Goal: Task Accomplishment & Management: Use online tool/utility

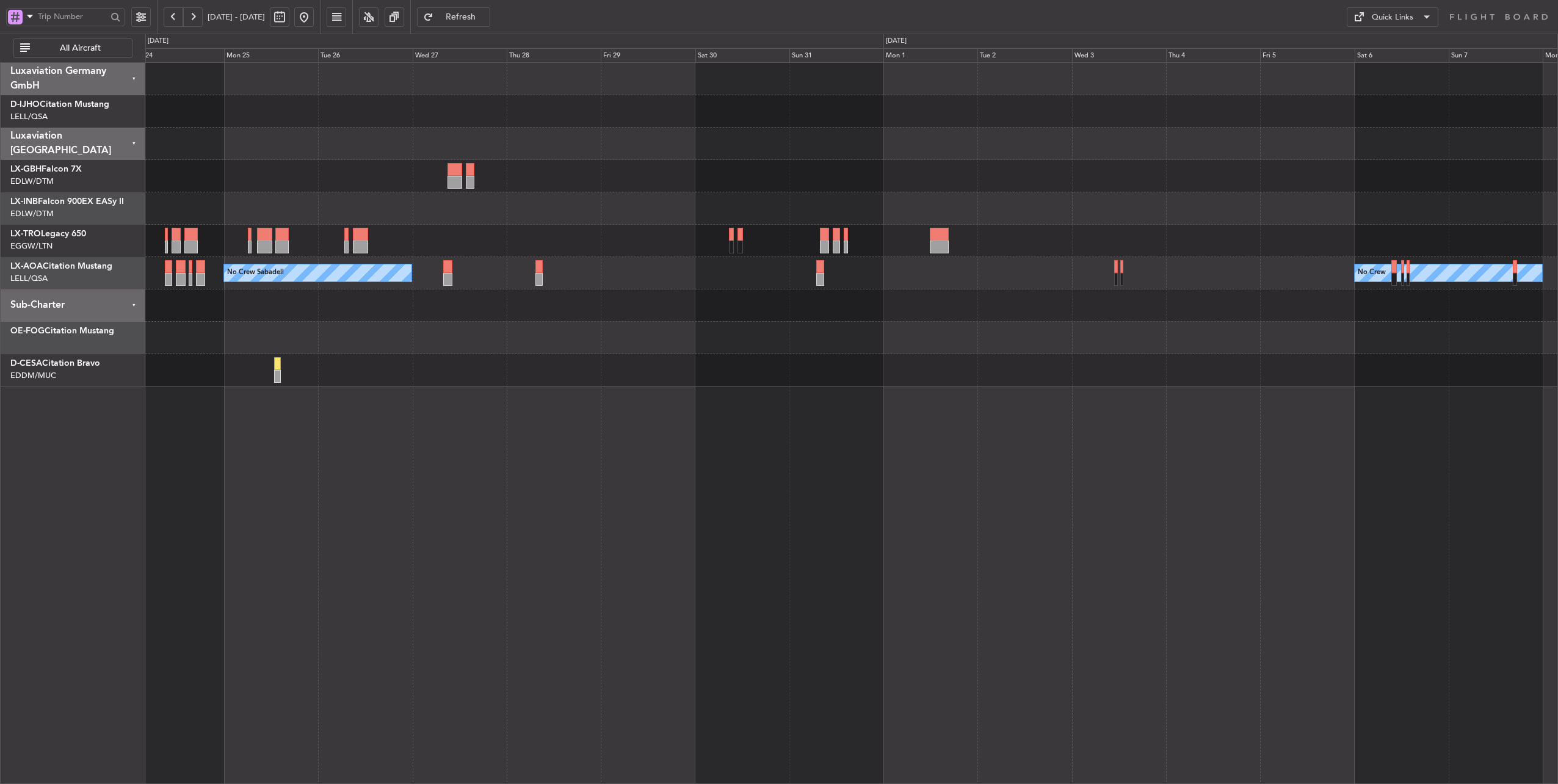
click at [575, 220] on div "Planned Maint [GEOGRAPHIC_DATA] ([GEOGRAPHIC_DATA]) No Crew Sabadell No Crew No…" at bounding box center [852, 224] width 1413 height 324
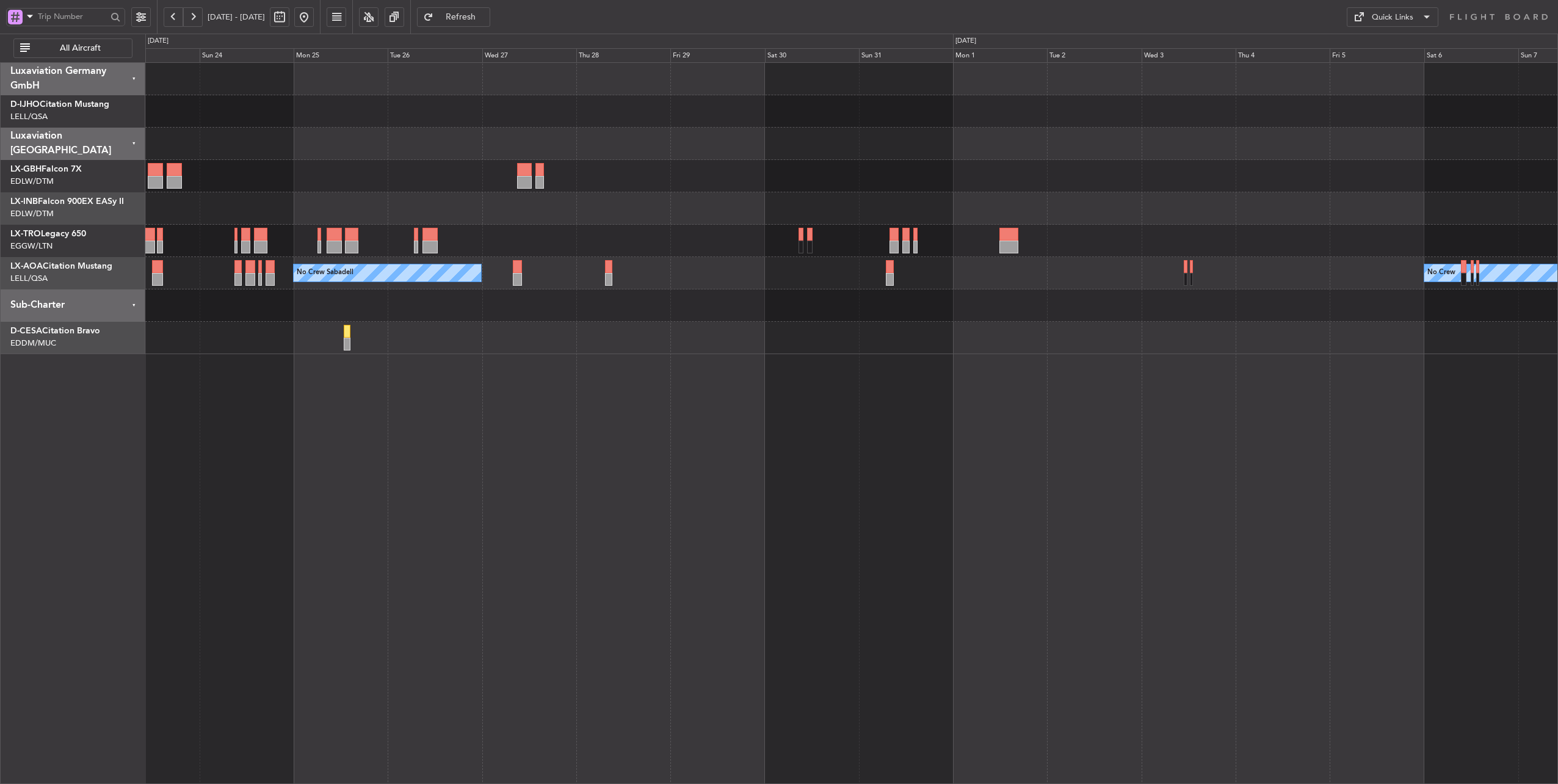
click at [1369, 192] on div "Planned Maint Geneva (Cointrin) Planned Maint [GEOGRAPHIC_DATA] ([GEOGRAPHIC_DA…" at bounding box center [852, 208] width 1413 height 291
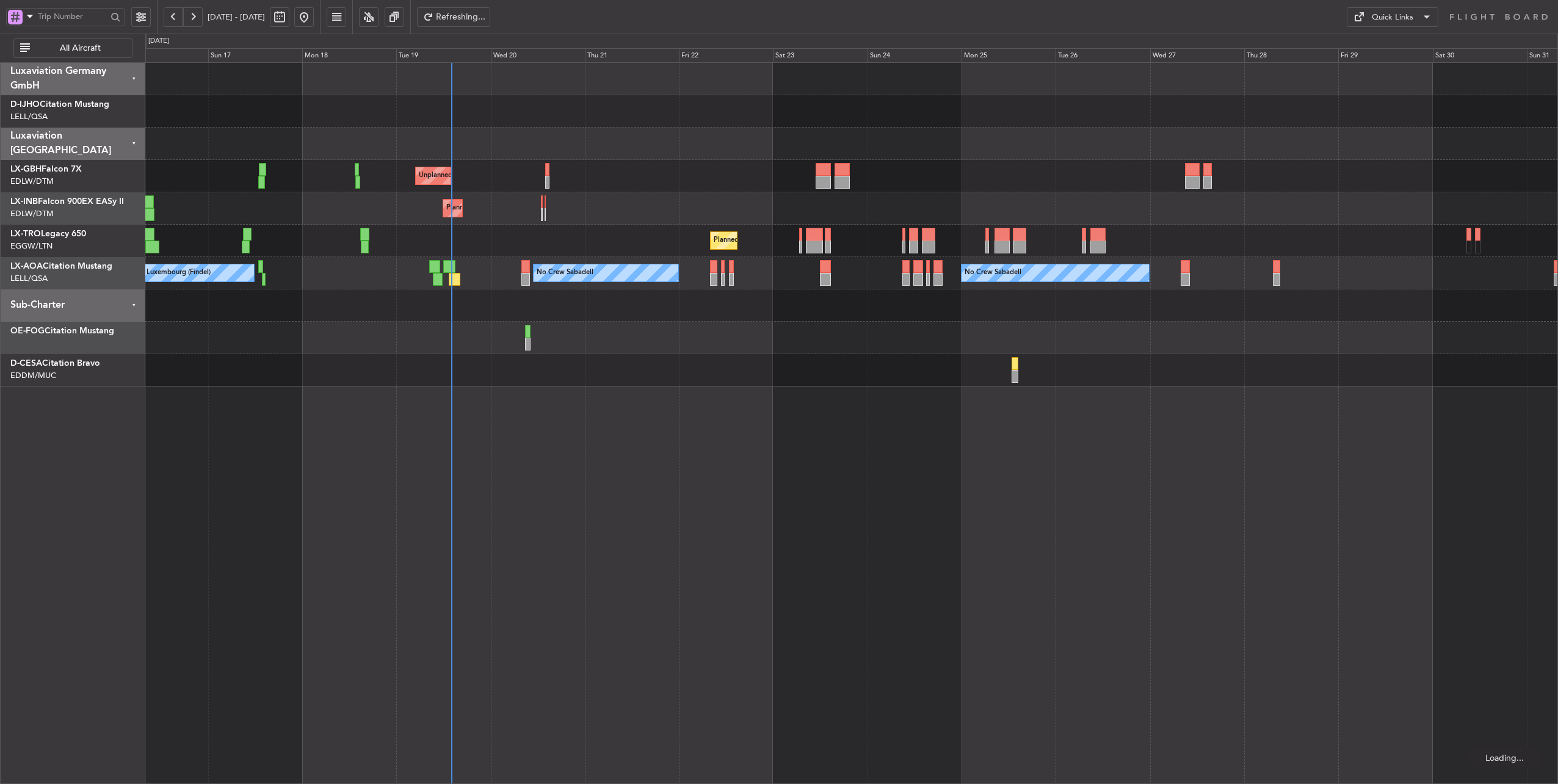
click at [669, 237] on div "Planned Maint [GEOGRAPHIC_DATA] ([GEOGRAPHIC_DATA]) Unplanned Maint [GEOGRAPHIC…" at bounding box center [852, 241] width 1413 height 33
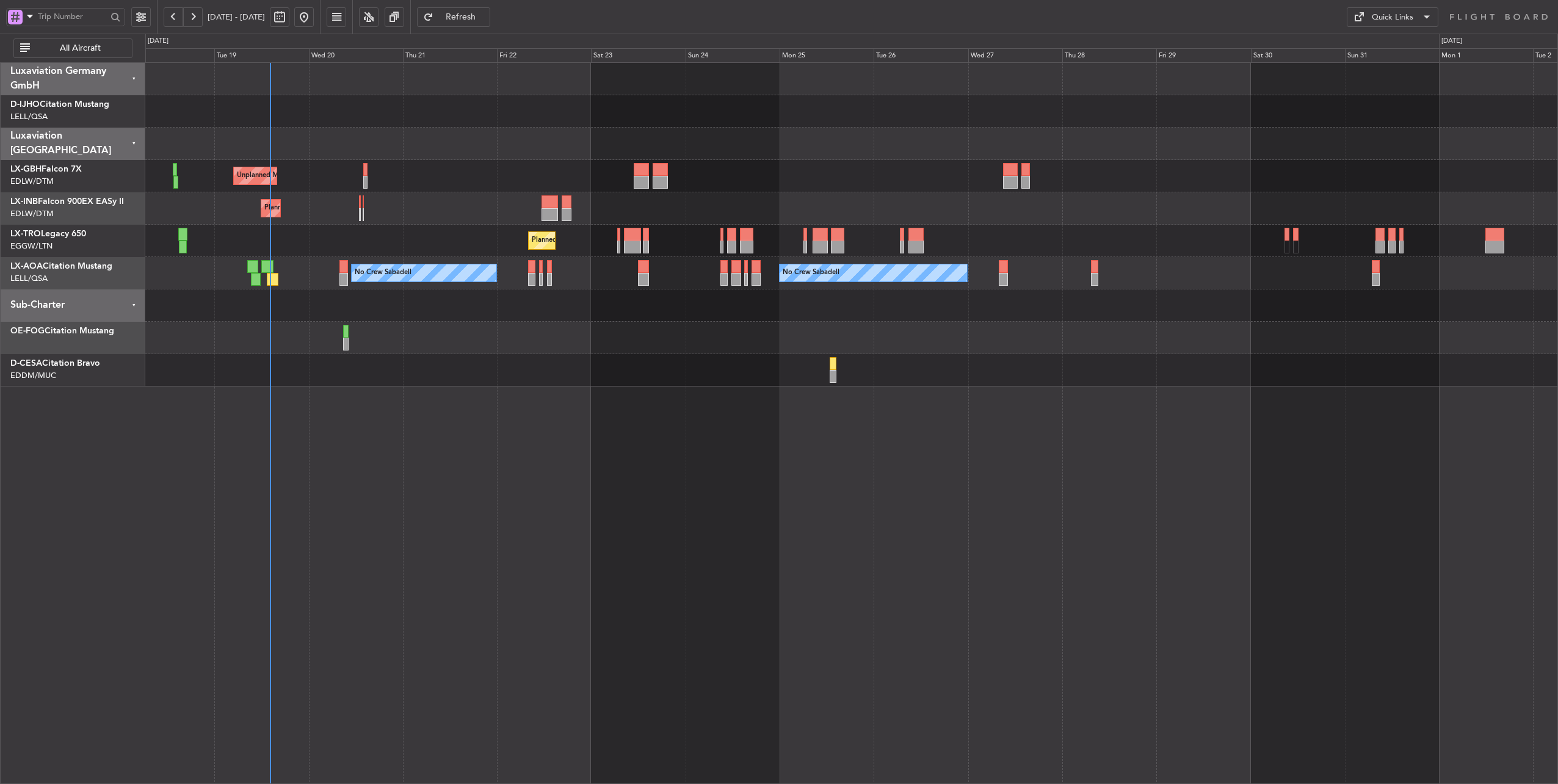
click at [764, 303] on div at bounding box center [852, 305] width 1413 height 33
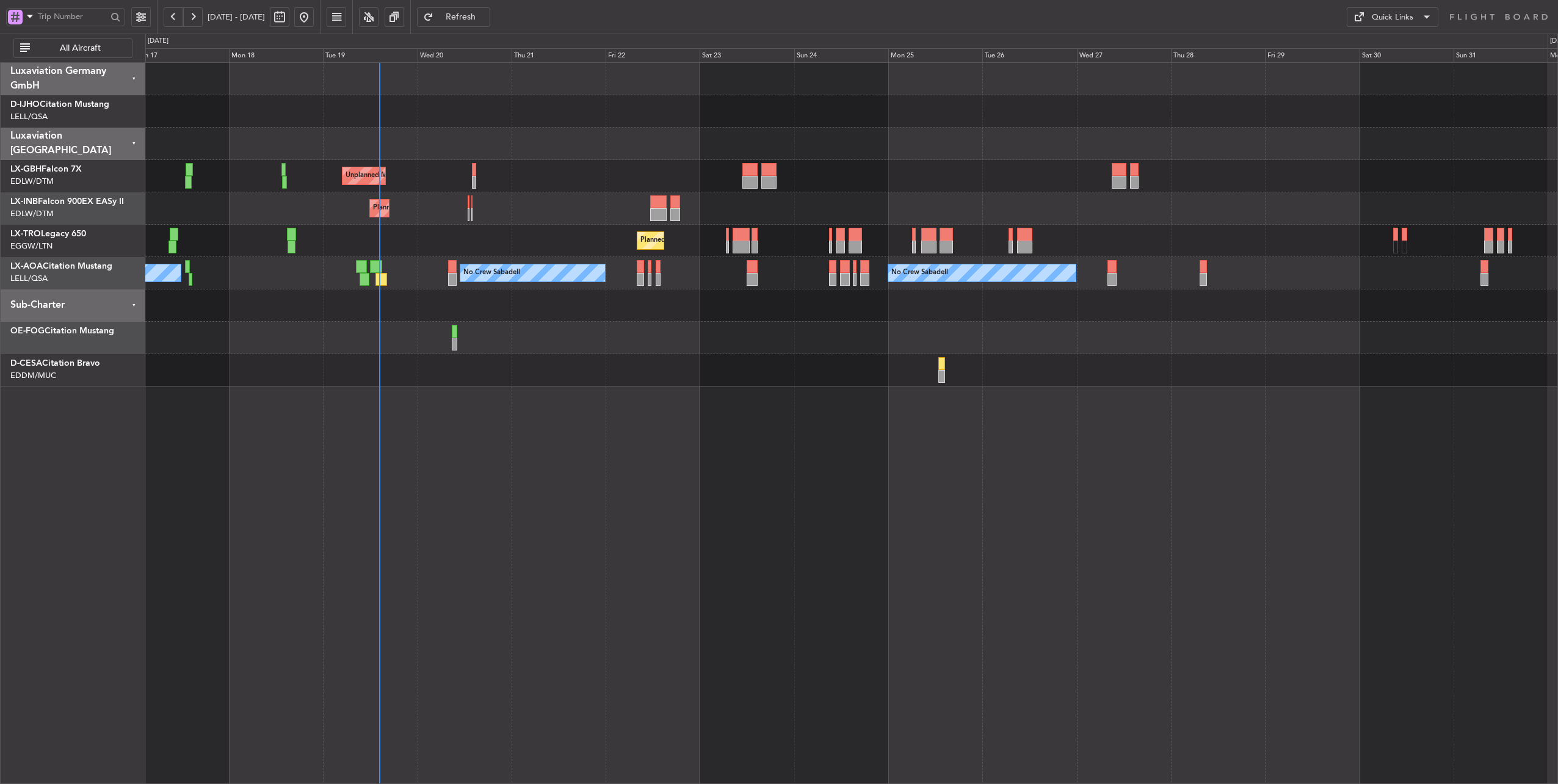
click at [520, 210] on div "Planned Maint Geneva (Cointrin)" at bounding box center [852, 208] width 1413 height 33
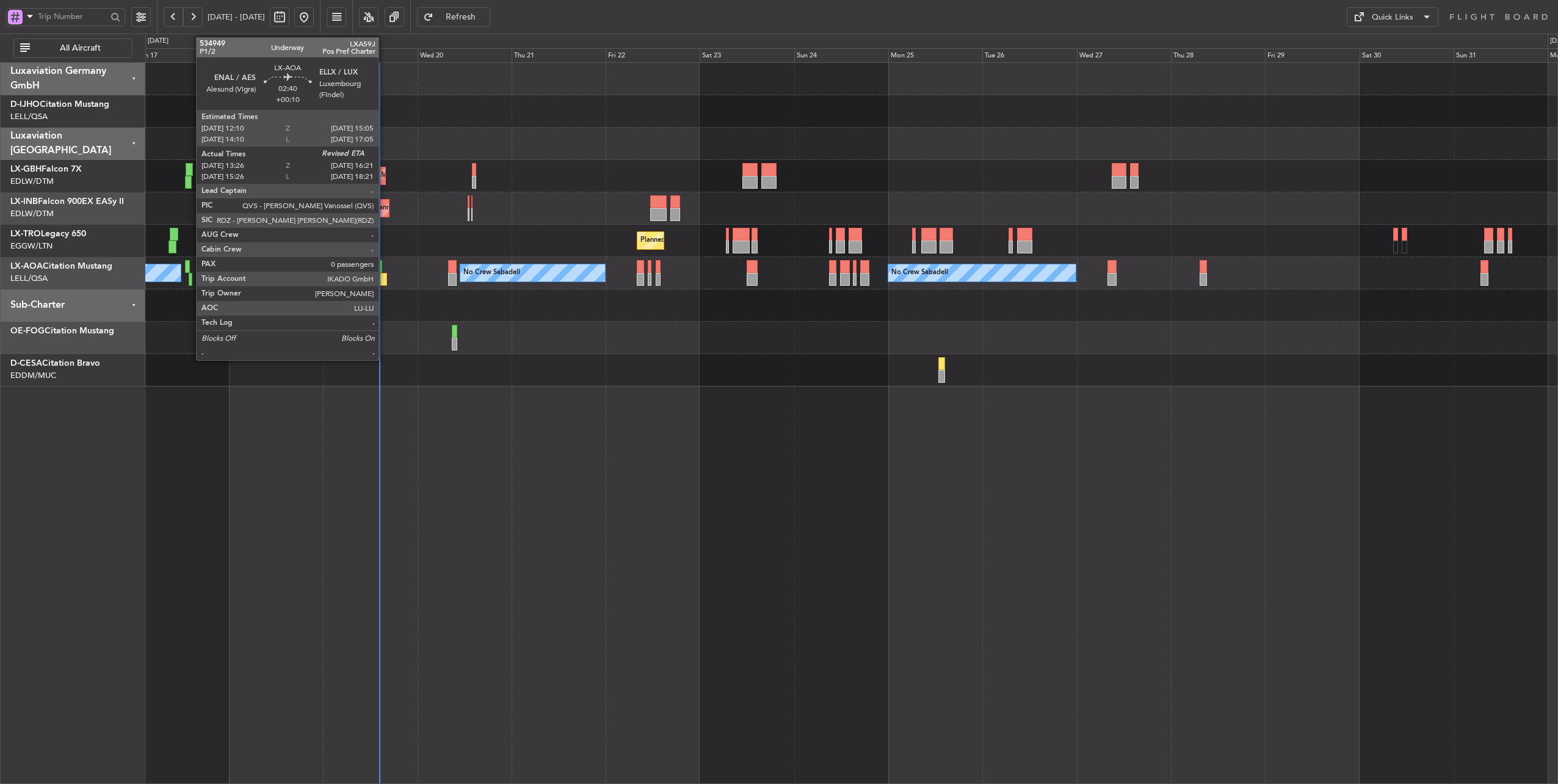
click at [384, 280] on div at bounding box center [381, 279] width 11 height 13
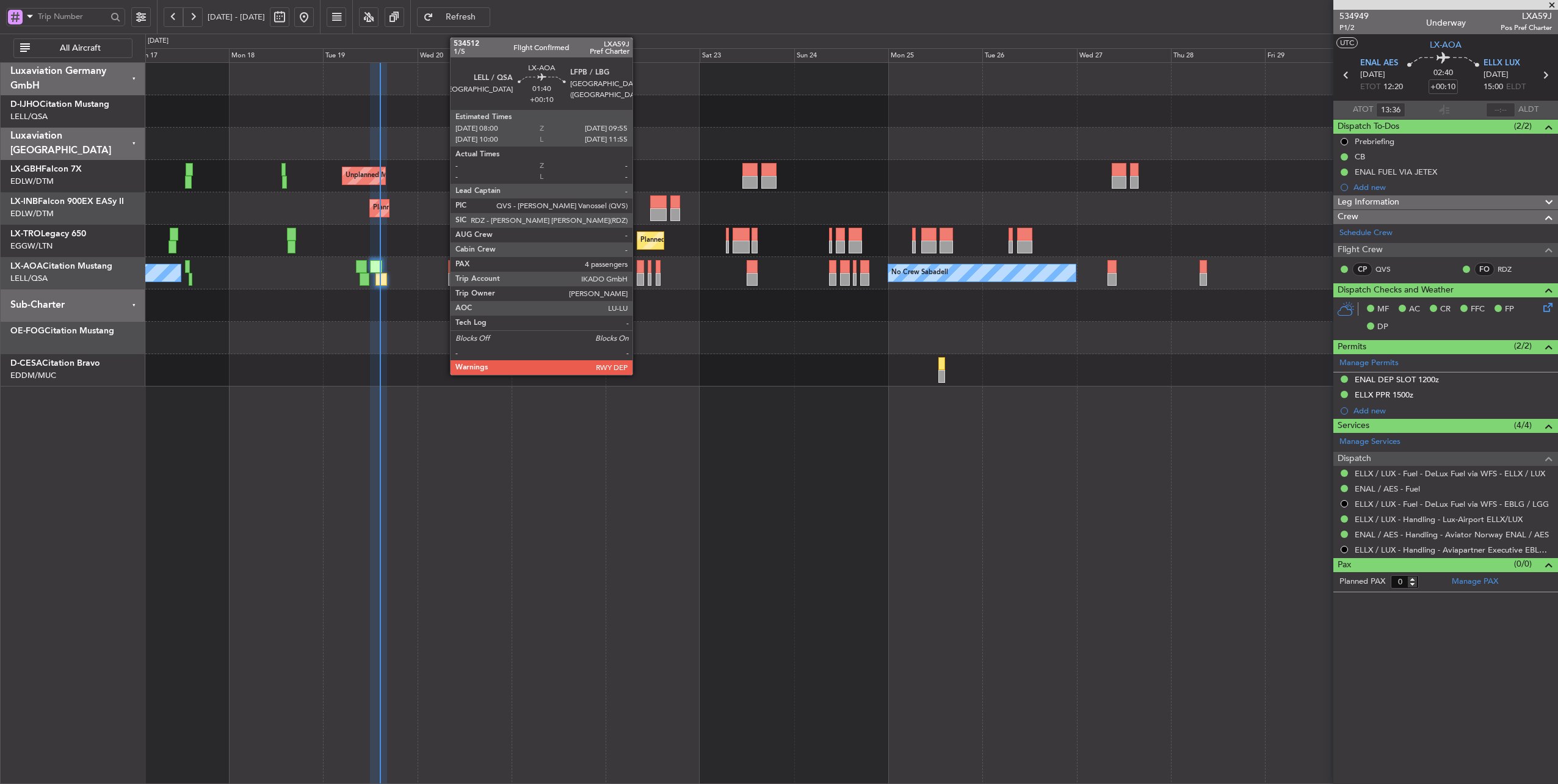
click at [639, 269] on div at bounding box center [640, 266] width 8 height 13
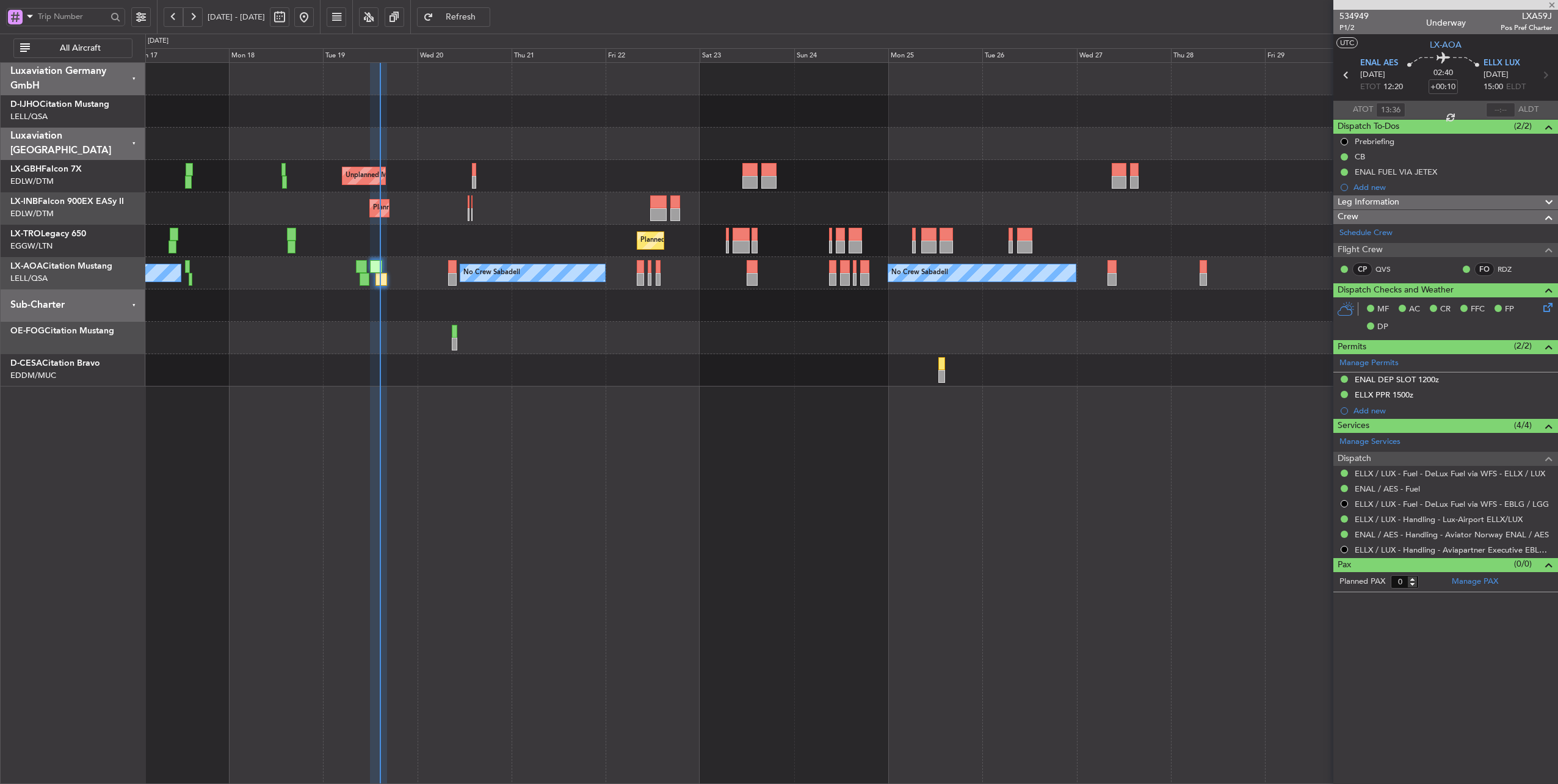
type input "4"
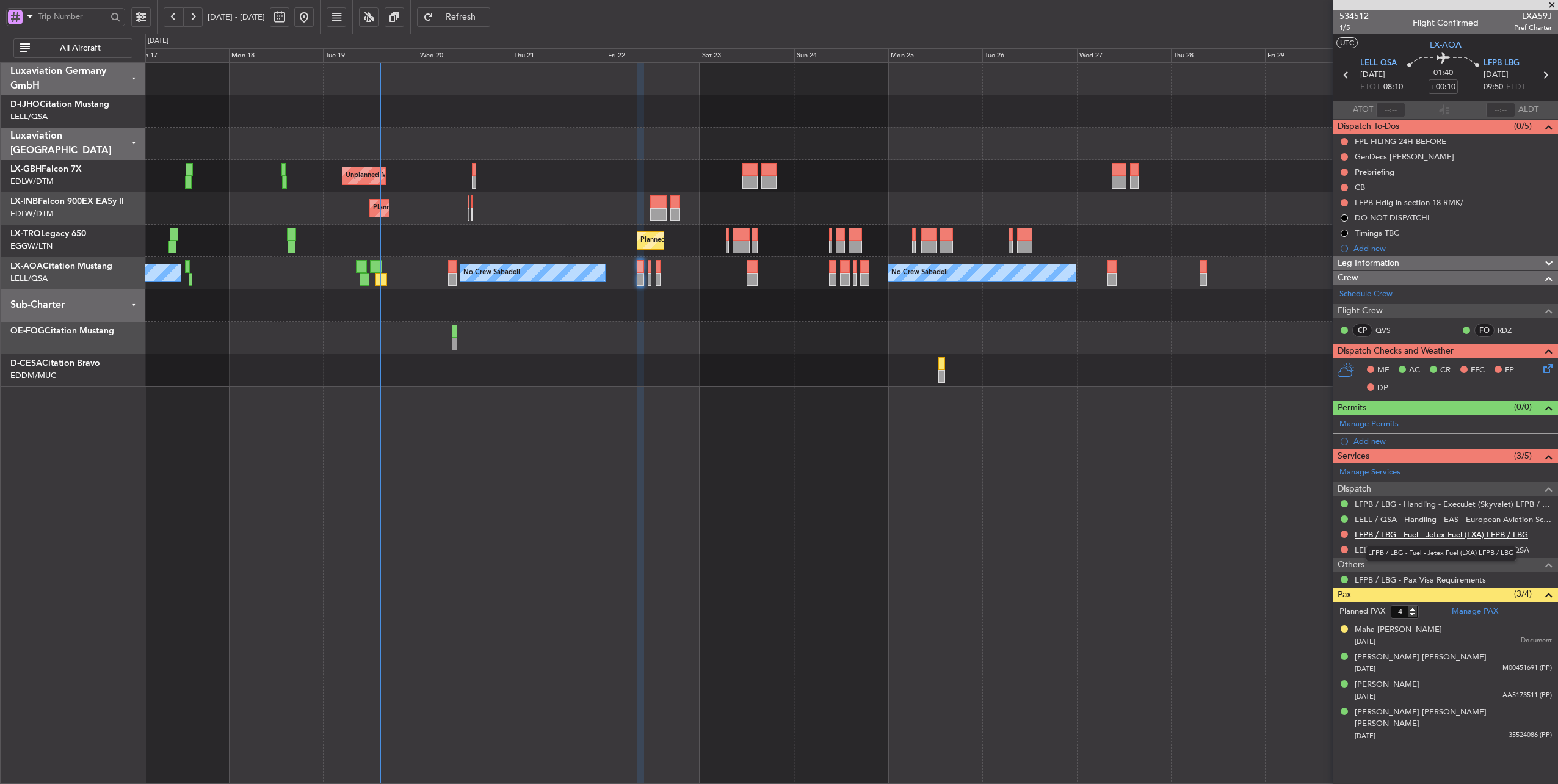
click at [1474, 532] on link "LFPB / LBG - Fuel - Jetex Fuel (LXA) LFPB / LBG" at bounding box center [1442, 534] width 174 height 10
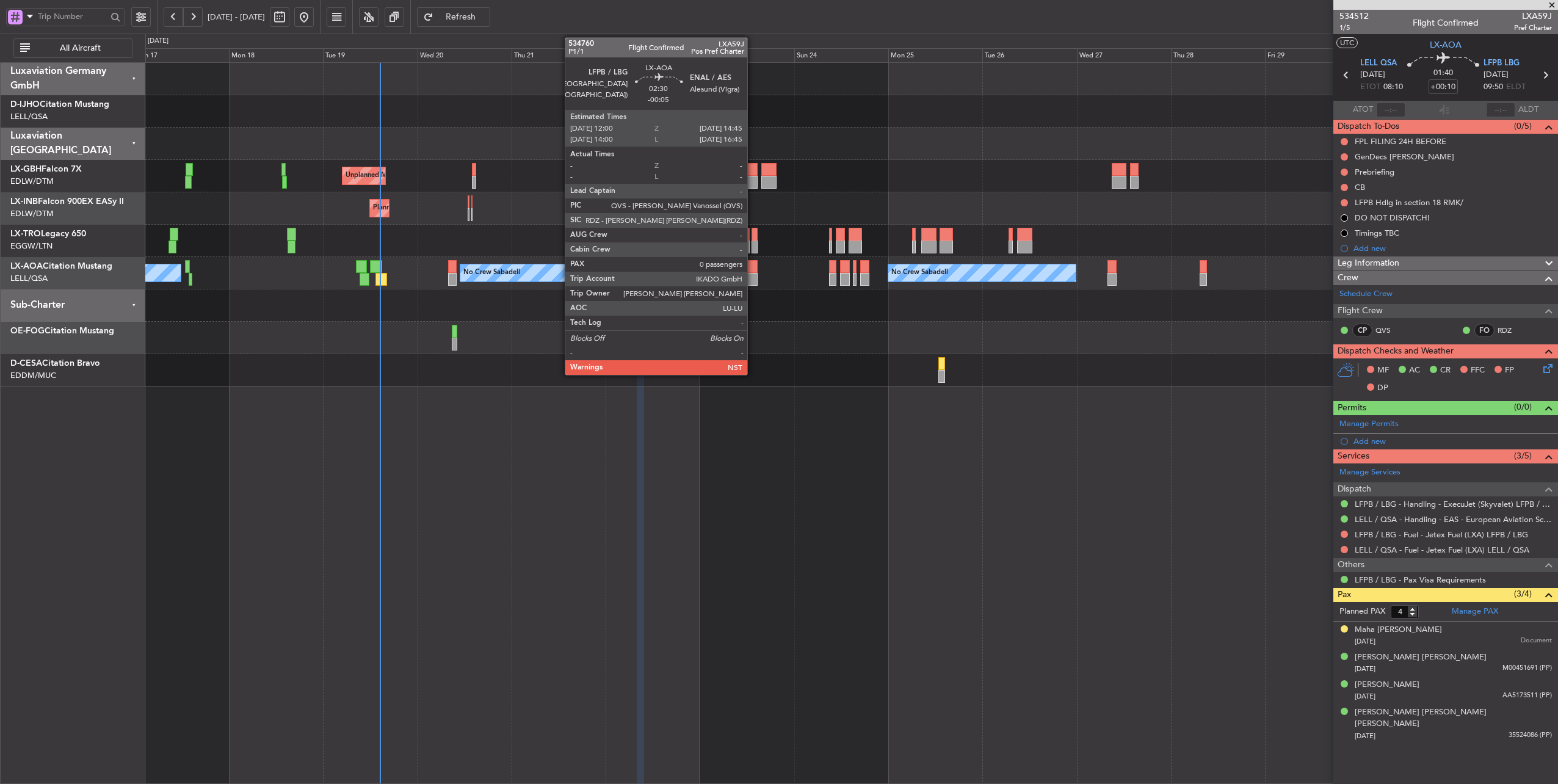
click at [753, 268] on div at bounding box center [752, 266] width 11 height 13
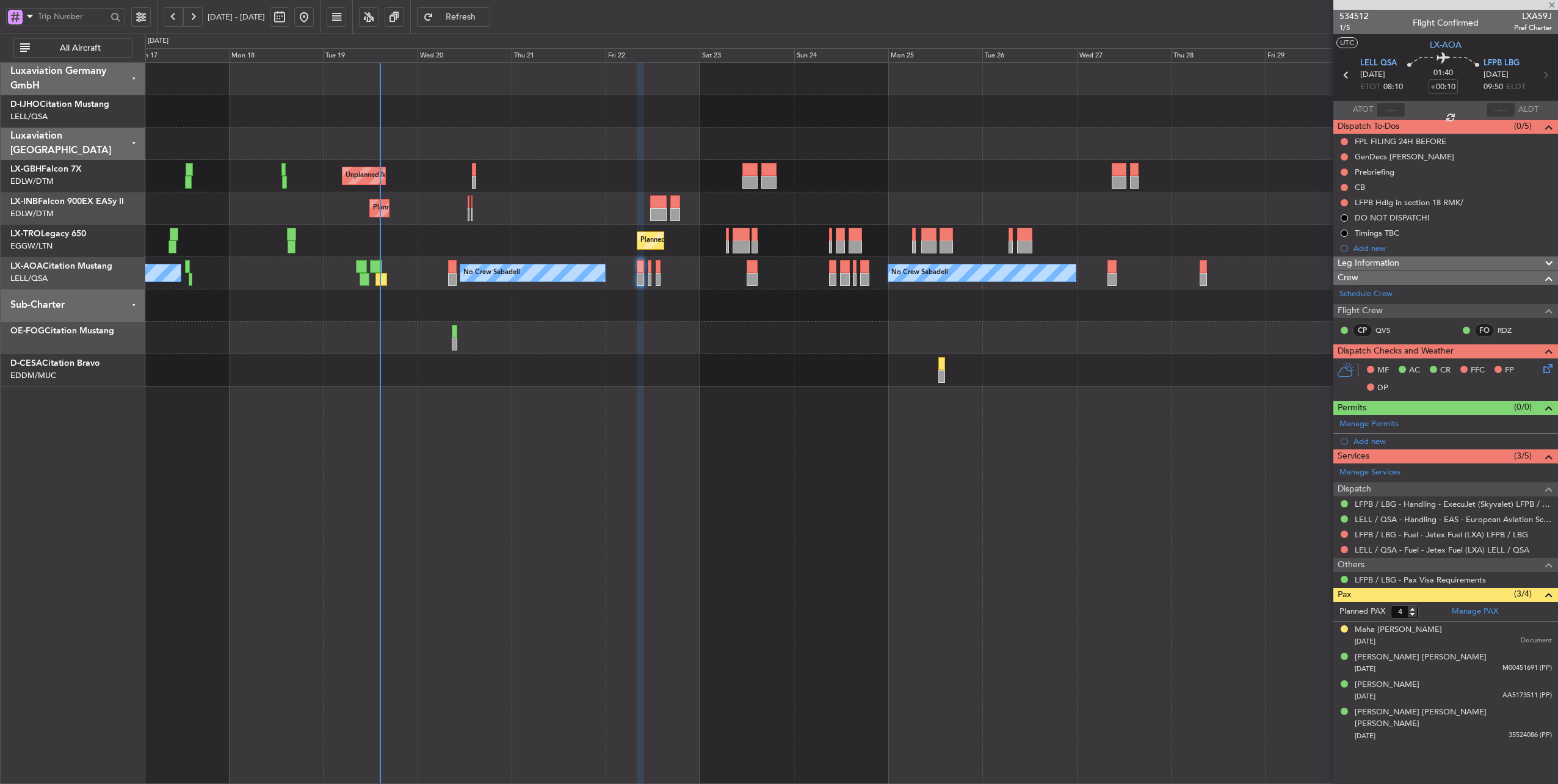
type input "-00:05"
type input "0"
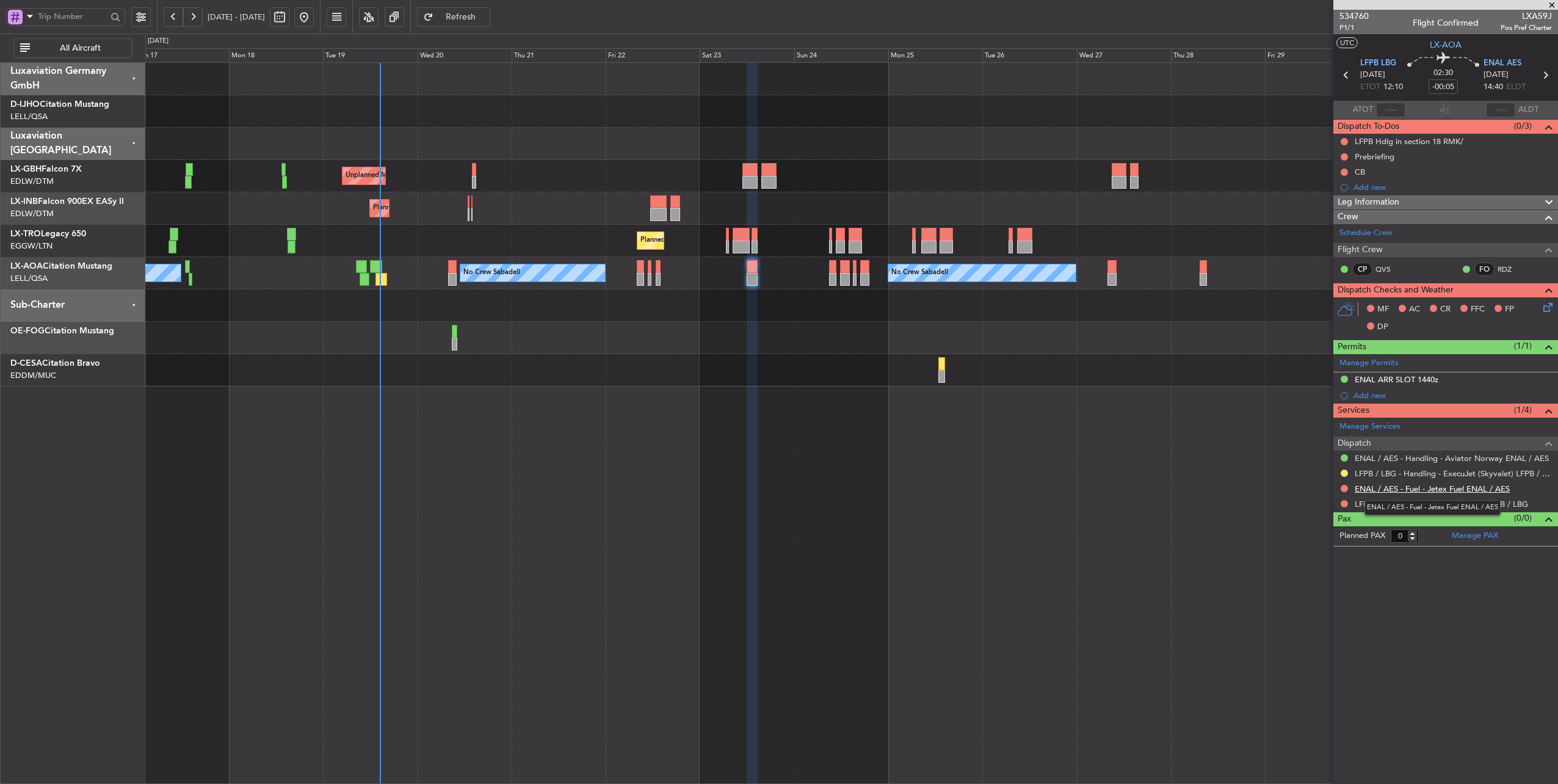
click at [1448, 485] on link "ENAL / AES - Fuel - Jetex Fuel ENAL / AES" at bounding box center [1432, 488] width 155 height 10
